Goal: Information Seeking & Learning: Learn about a topic

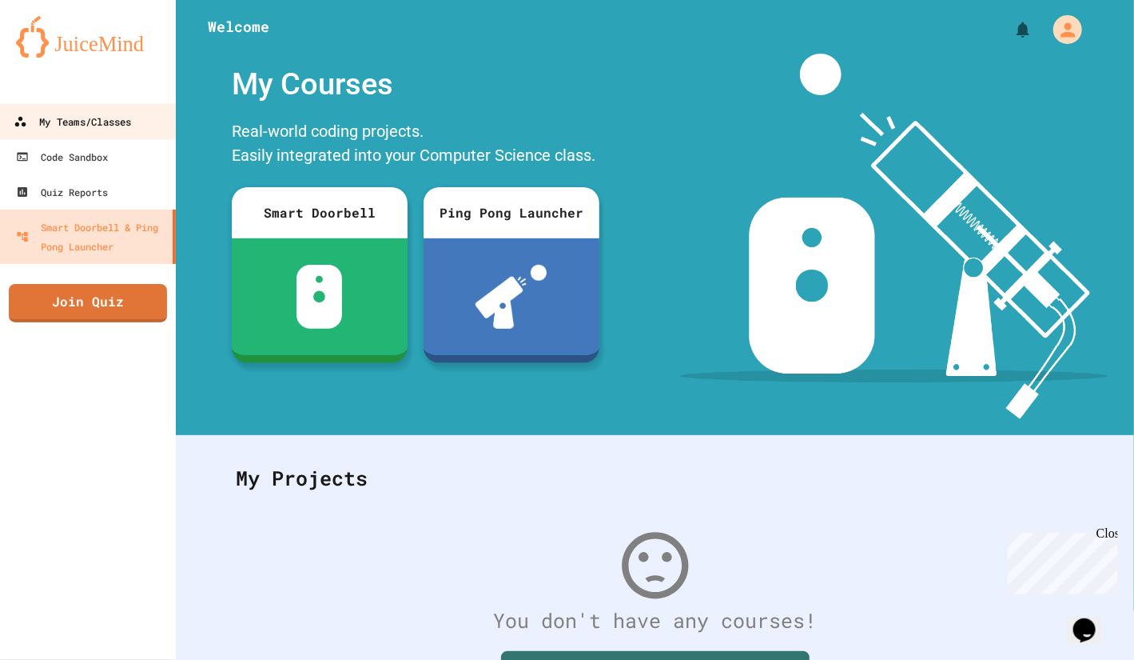
click at [18, 130] on div "My Teams/Classes" at bounding box center [73, 122] width 118 height 20
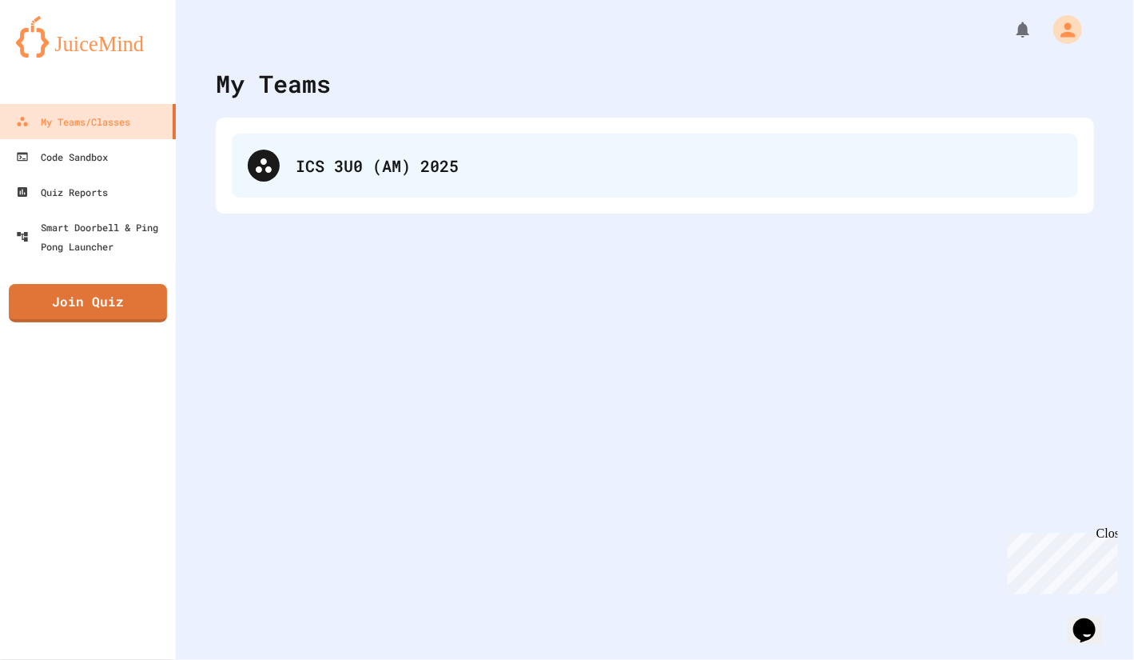
click at [436, 193] on div "ICS 3U0 (AM) 2025" at bounding box center [655, 166] width 847 height 64
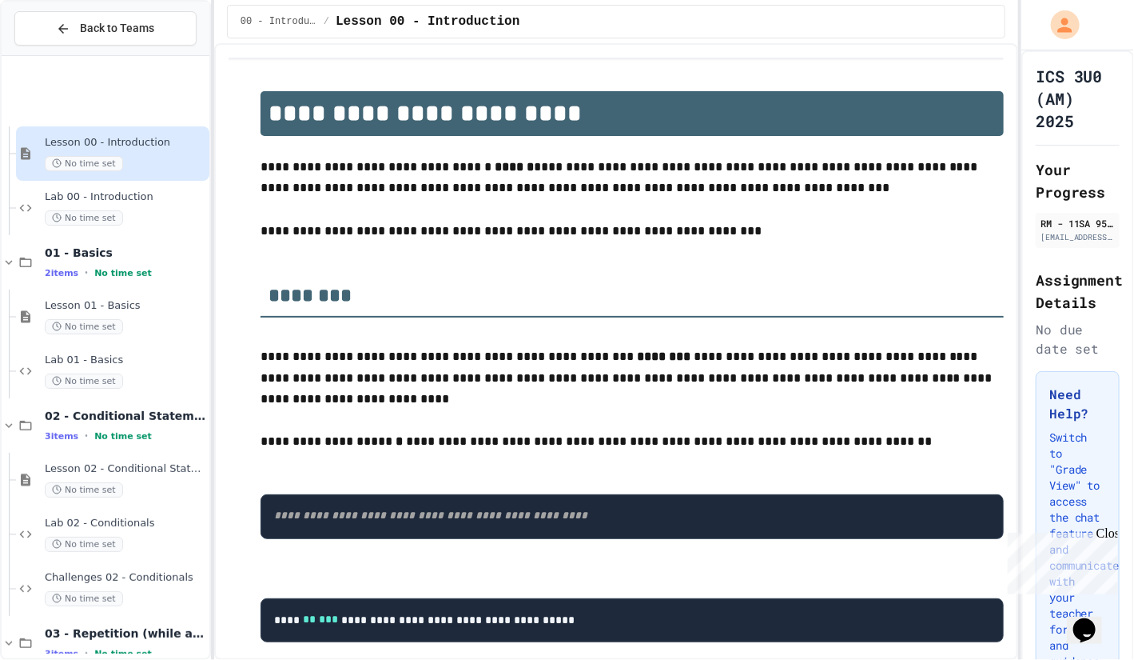
scroll to position [189, 0]
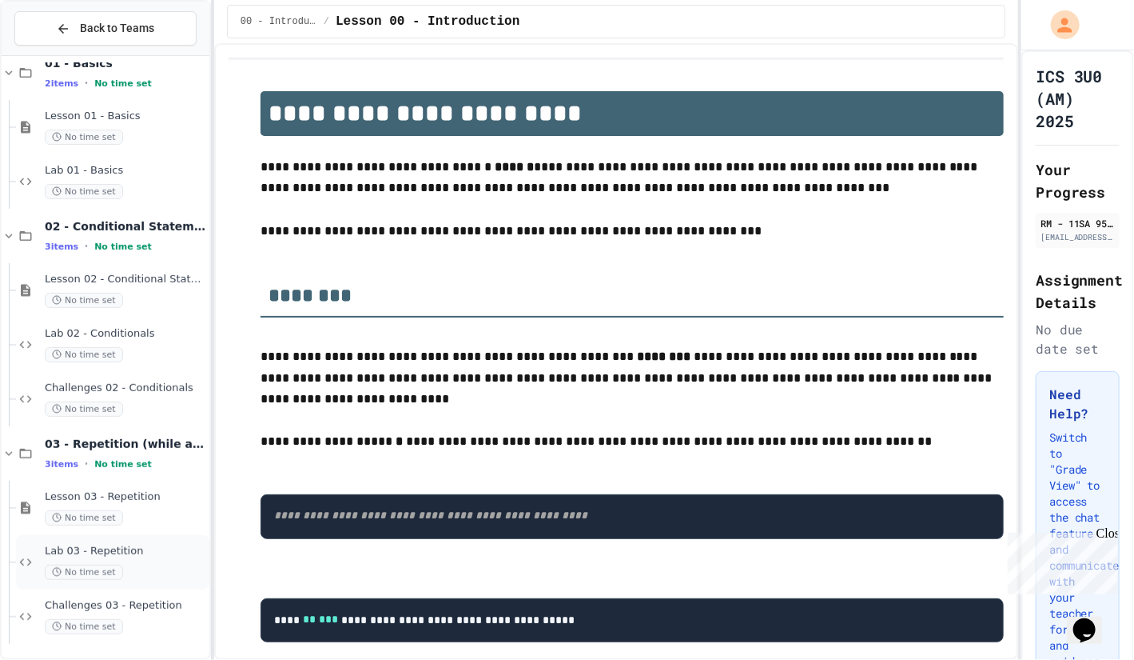
click at [92, 555] on span "Lab 03 - Repetition" at bounding box center [125, 551] width 161 height 14
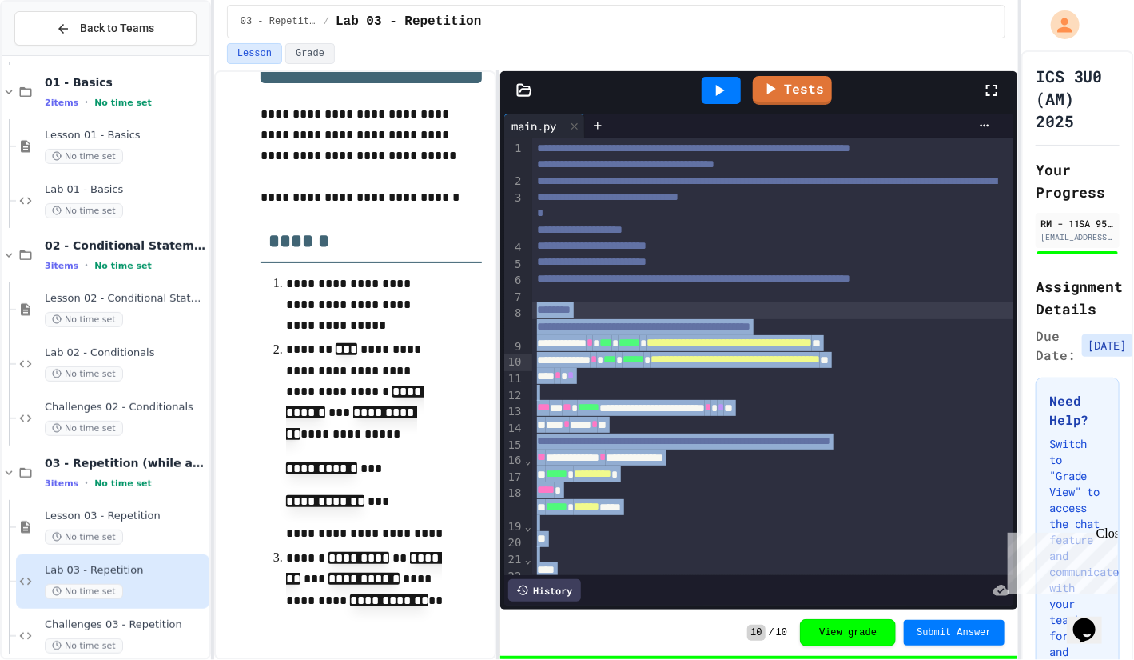
drag, startPoint x: 807, startPoint y: 508, endPoint x: 530, endPoint y: 364, distance: 312.5
click at [530, 364] on div "**********" at bounding box center [758, 355] width 509 height 437
